Goal: Task Accomplishment & Management: Use online tool/utility

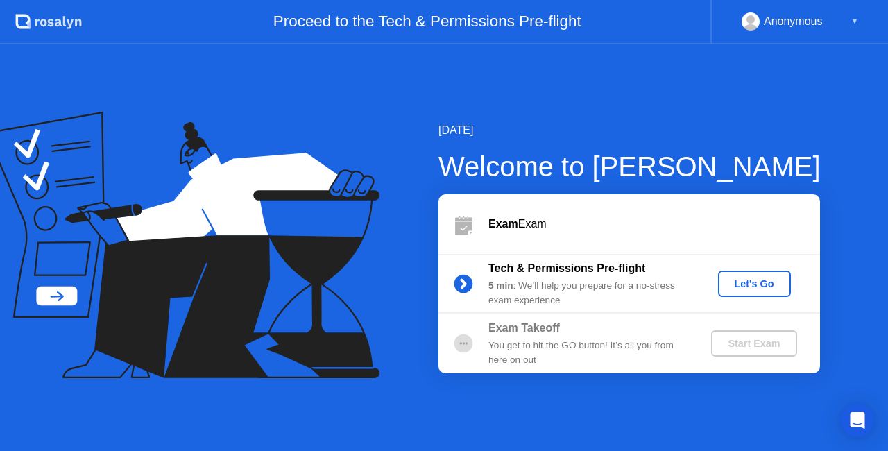
click at [752, 279] on div "Let's Go" at bounding box center [754, 283] width 62 height 11
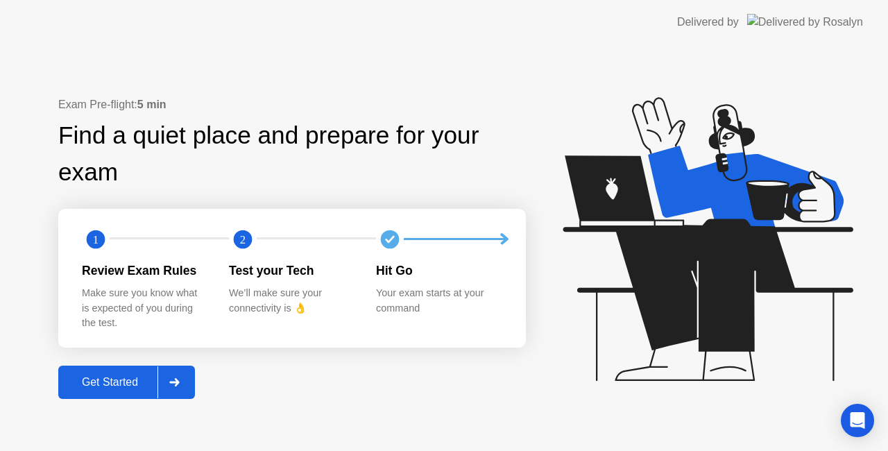
click at [146, 378] on div "Get Started" at bounding box center [109, 382] width 95 height 12
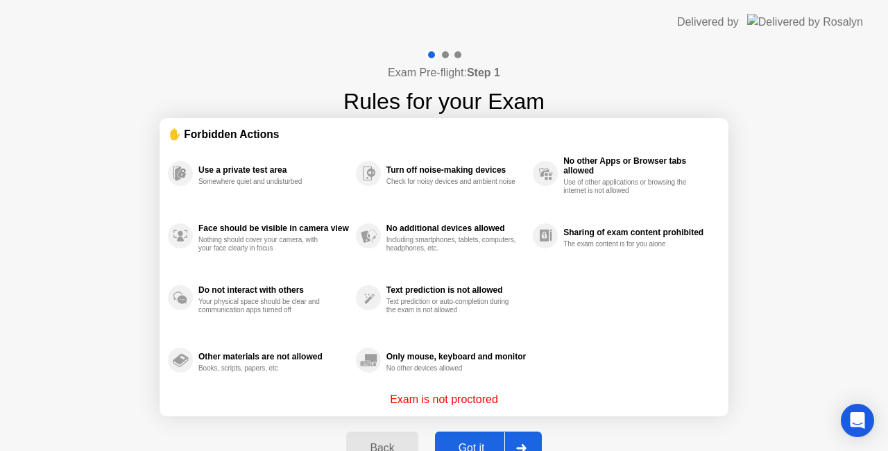
click at [468, 443] on div "Got it" at bounding box center [471, 448] width 65 height 12
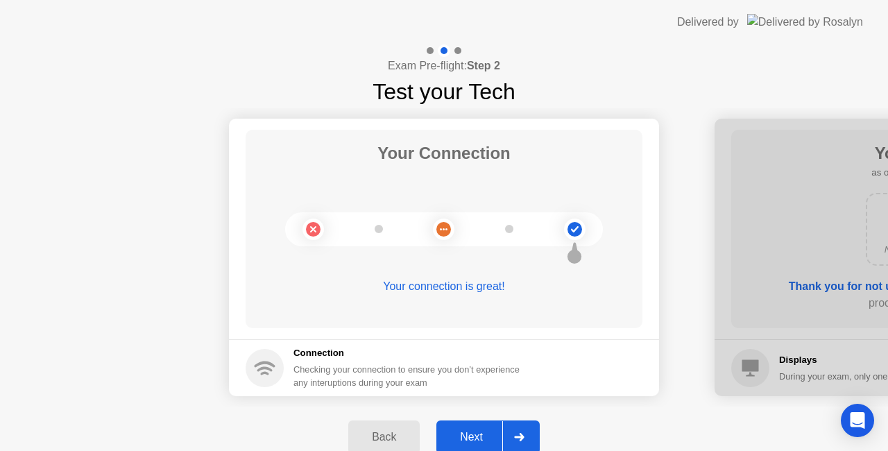
click at [484, 433] on div "Next" at bounding box center [471, 437] width 62 height 12
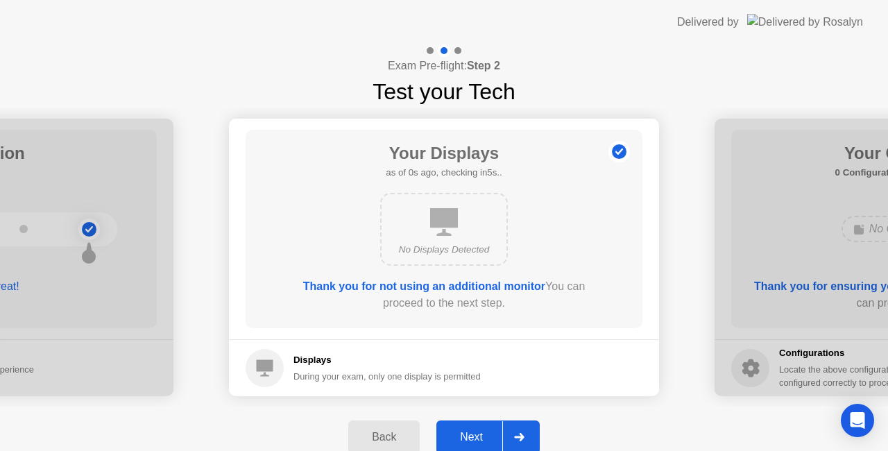
click at [484, 433] on div "Next" at bounding box center [471, 437] width 62 height 12
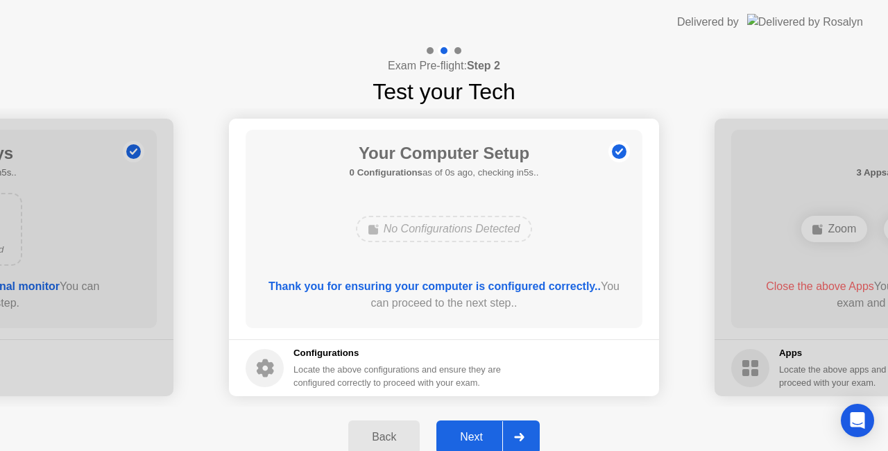
click at [484, 433] on div "Next" at bounding box center [471, 437] width 62 height 12
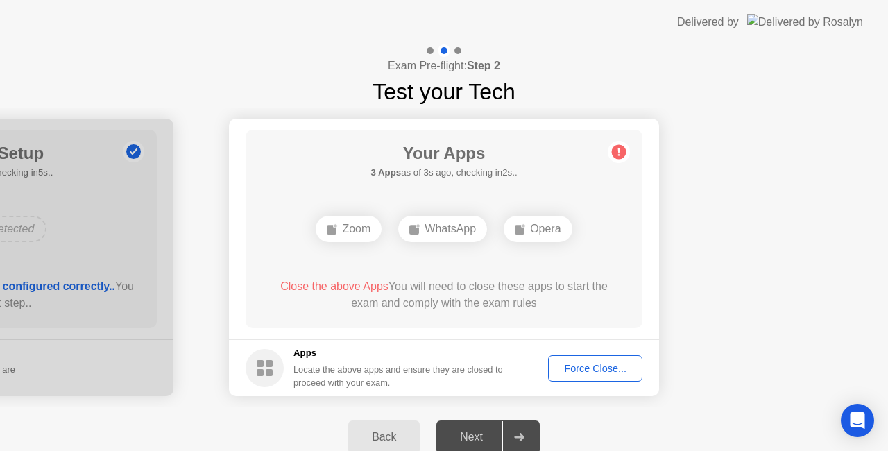
click at [637, 363] on div "Force Close..." at bounding box center [595, 368] width 85 height 11
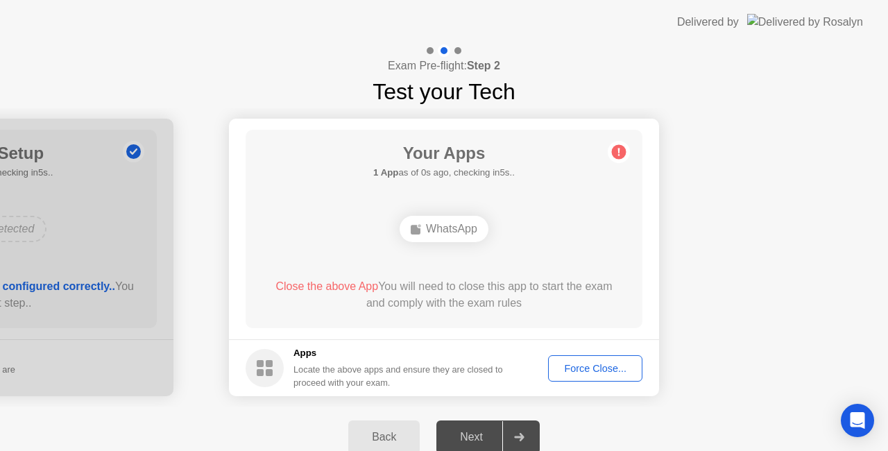
click at [593, 373] on div "Force Close..." at bounding box center [595, 368] width 85 height 11
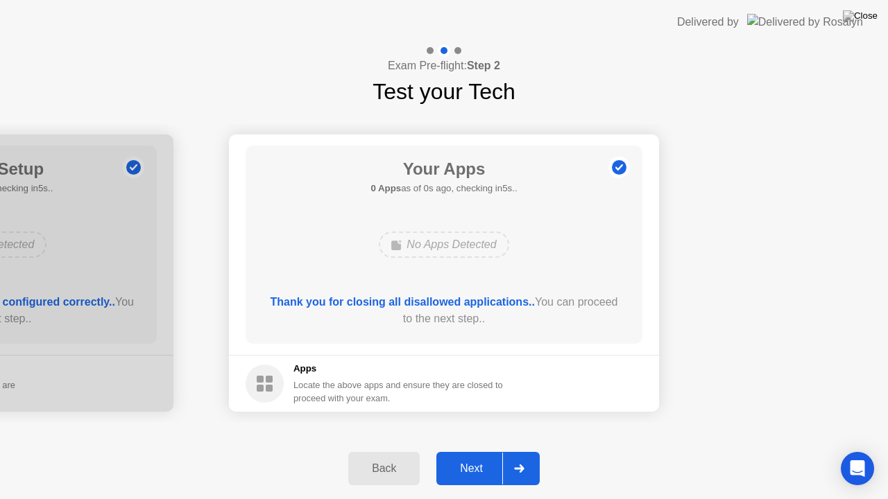
click at [491, 445] on div "Back Next" at bounding box center [444, 468] width 888 height 61
click at [487, 450] on button "Next" at bounding box center [487, 468] width 103 height 33
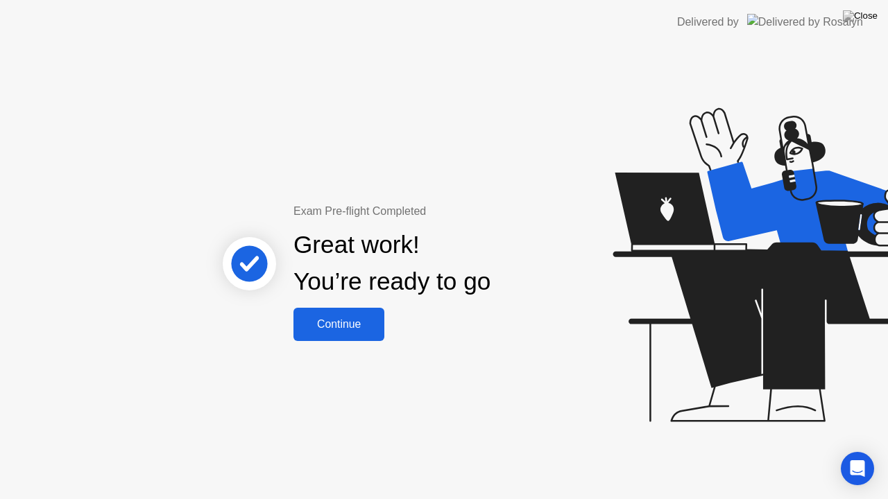
click at [327, 318] on div "Continue" at bounding box center [339, 324] width 83 height 12
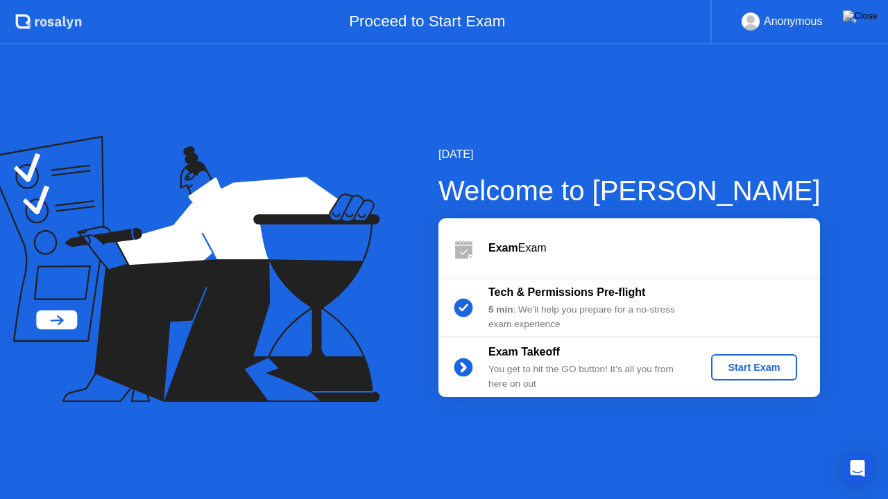
click at [742, 370] on div "Start Exam" at bounding box center [753, 367] width 74 height 11
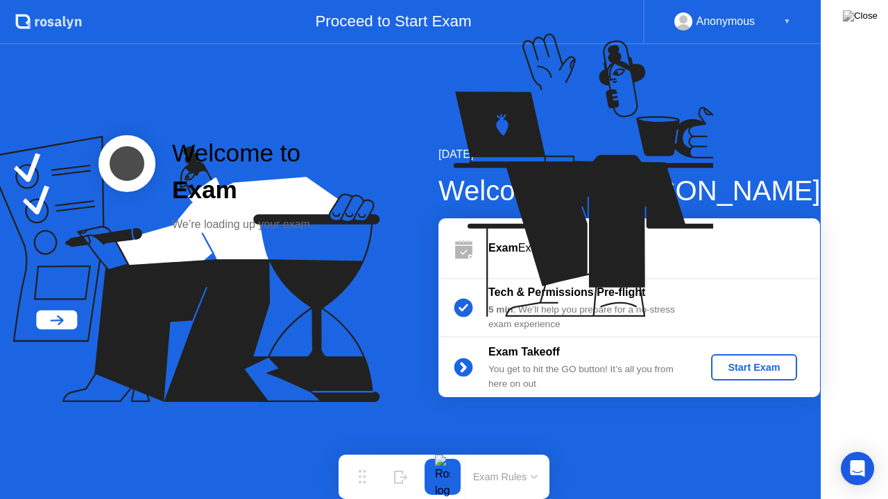
click at [748, 359] on icon at bounding box center [595, 181] width 358 height 355
